Goal: Information Seeking & Learning: Learn about a topic

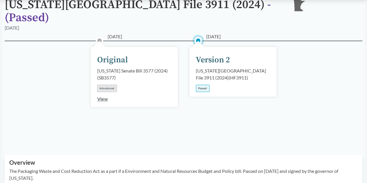
scroll to position [102, 0]
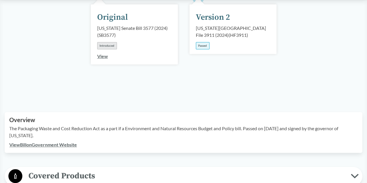
click at [67, 142] on link "View Bill on Government Website" at bounding box center [43, 145] width 68 height 6
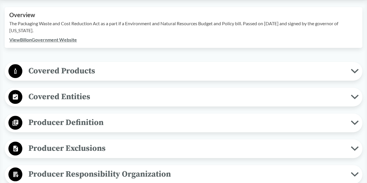
scroll to position [228, 0]
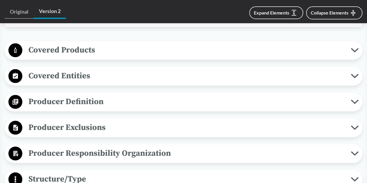
drag, startPoint x: 361, startPoint y: 39, endPoint x: 354, endPoint y: 43, distance: 7.7
click at [354, 43] on div "Covered Products All Packaging Types Covered material means packaging and paper…" at bounding box center [184, 50] width 358 height 19
click at [354, 49] on icon at bounding box center [355, 50] width 6 height 3
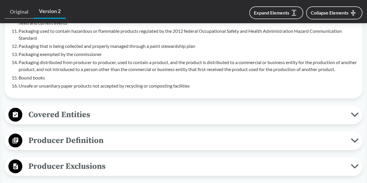
scroll to position [431, 0]
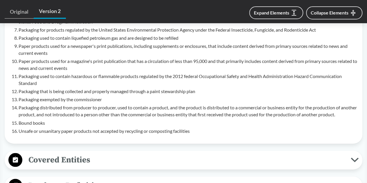
click at [133, 157] on span "Covered Entities" at bounding box center [186, 159] width 329 height 13
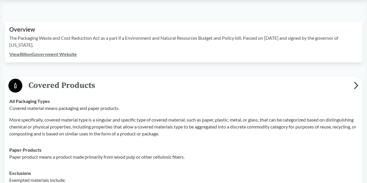
scroll to position [183, 0]
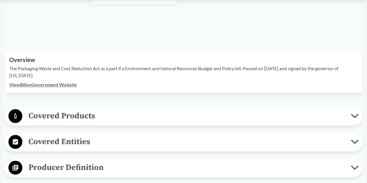
scroll to position [161, 0]
click at [218, 110] on span "Covered Products" at bounding box center [186, 116] width 329 height 13
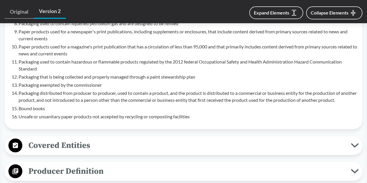
scroll to position [445, 0]
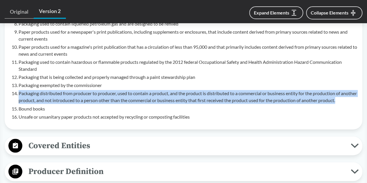
drag, startPoint x: 356, startPoint y: 92, endPoint x: 16, endPoint y: 81, distance: 340.4
click at [16, 81] on div "Exempted materials include: Packaging for infant formula Packaging for medical …" at bounding box center [183, 22] width 349 height 196
copy li "Packaging distributed from producer to producer, used to contain a product, and…"
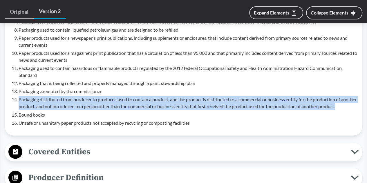
scroll to position [439, 0]
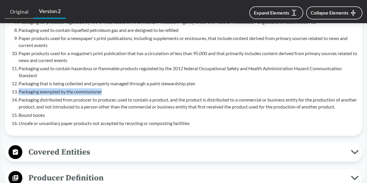
drag, startPoint x: 105, startPoint y: 82, endPoint x: 19, endPoint y: 85, distance: 86.5
click at [19, 88] on li "Packaging exempted by the commissioner" at bounding box center [188, 91] width 339 height 7
